Goal: Transaction & Acquisition: Purchase product/service

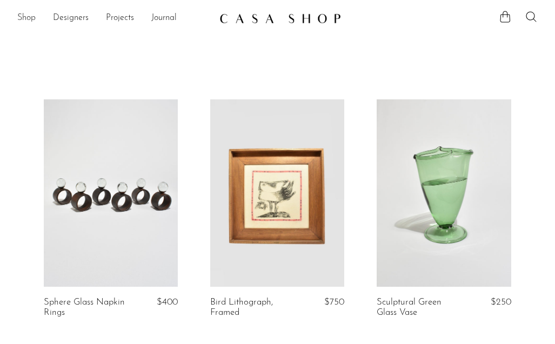
click at [28, 21] on link "Shop" at bounding box center [26, 18] width 18 height 14
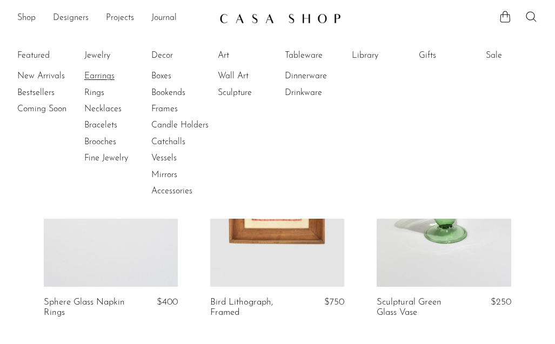
click at [97, 72] on link "Earrings" at bounding box center [124, 76] width 81 height 12
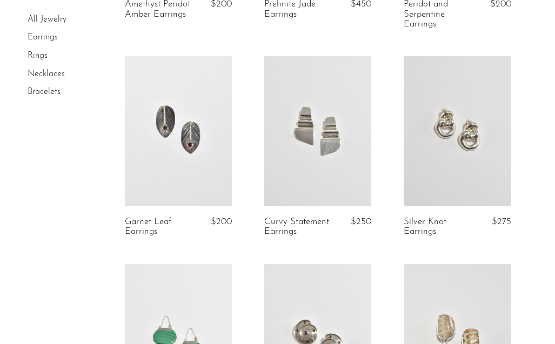
scroll to position [363, 0]
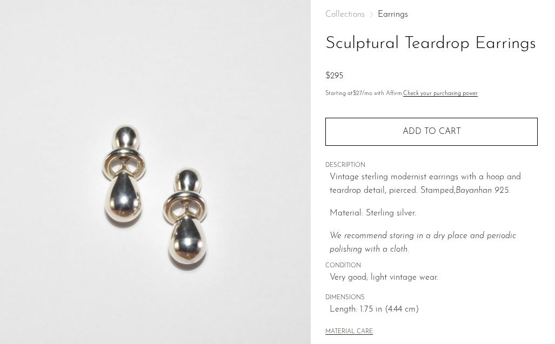
scroll to position [58, 0]
